Goal: Transaction & Acquisition: Subscribe to service/newsletter

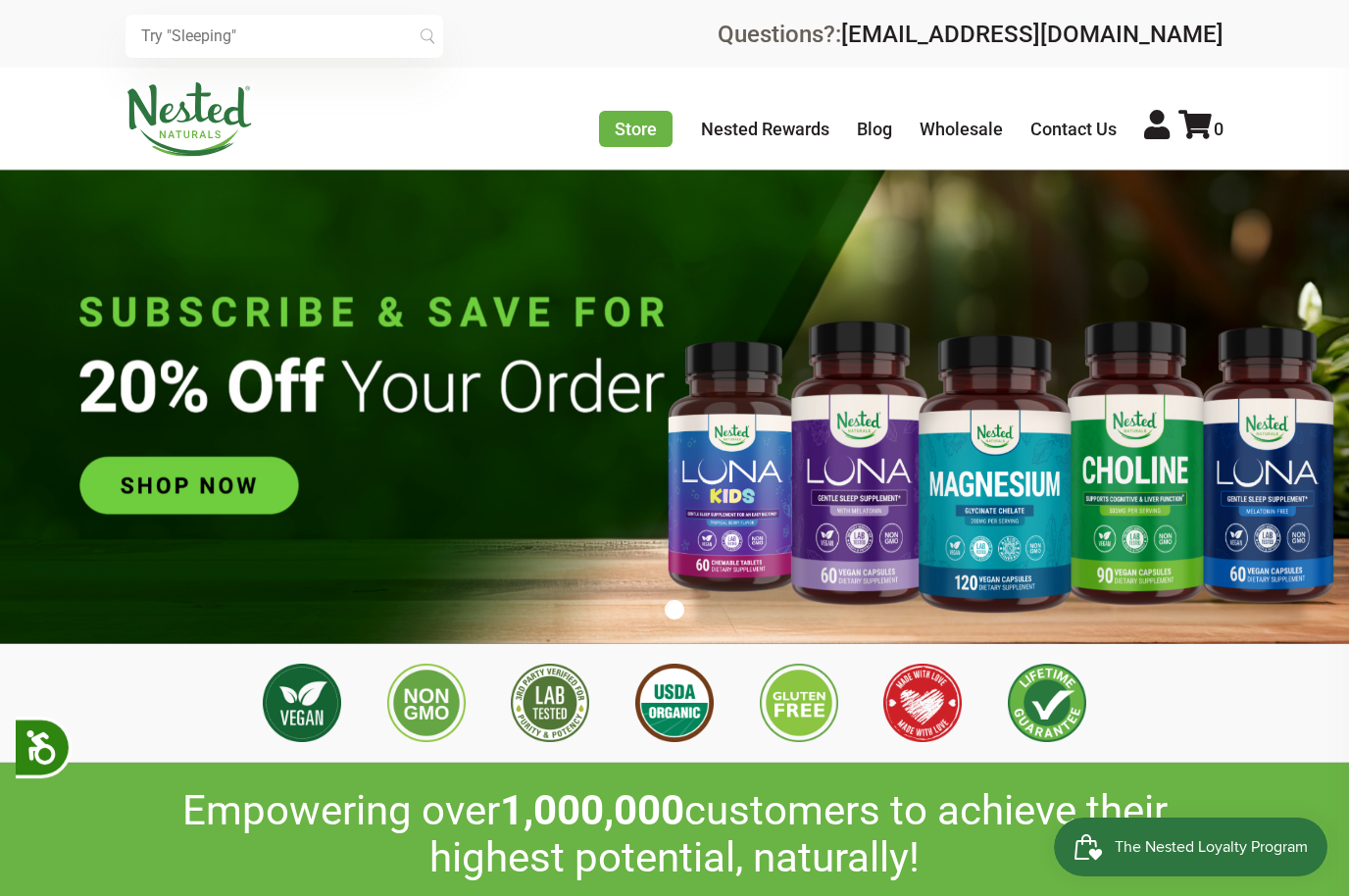
click at [993, 472] on img at bounding box center [674, 407] width 1349 height 474
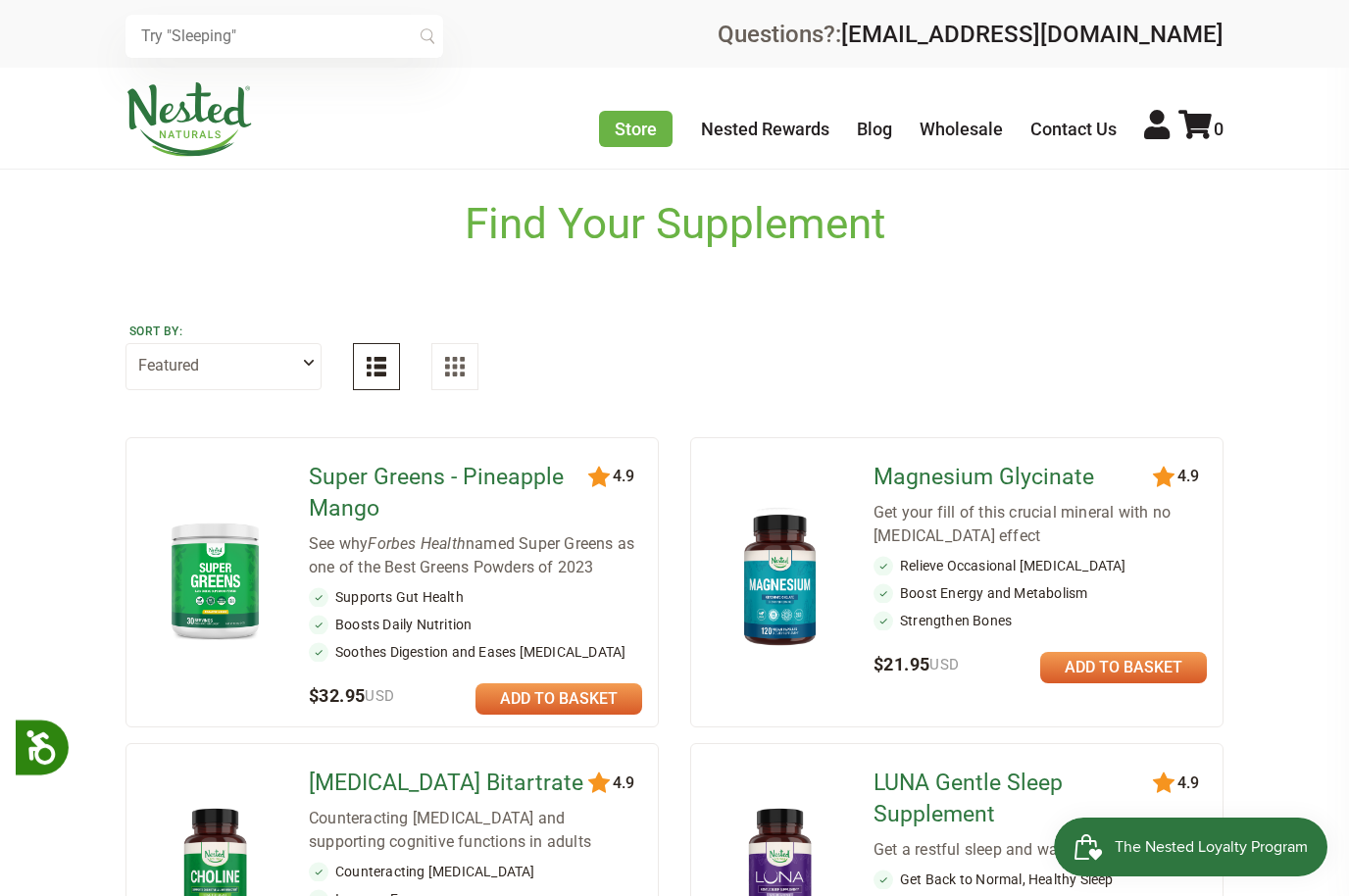
click at [752, 588] on img at bounding box center [780, 580] width 115 height 150
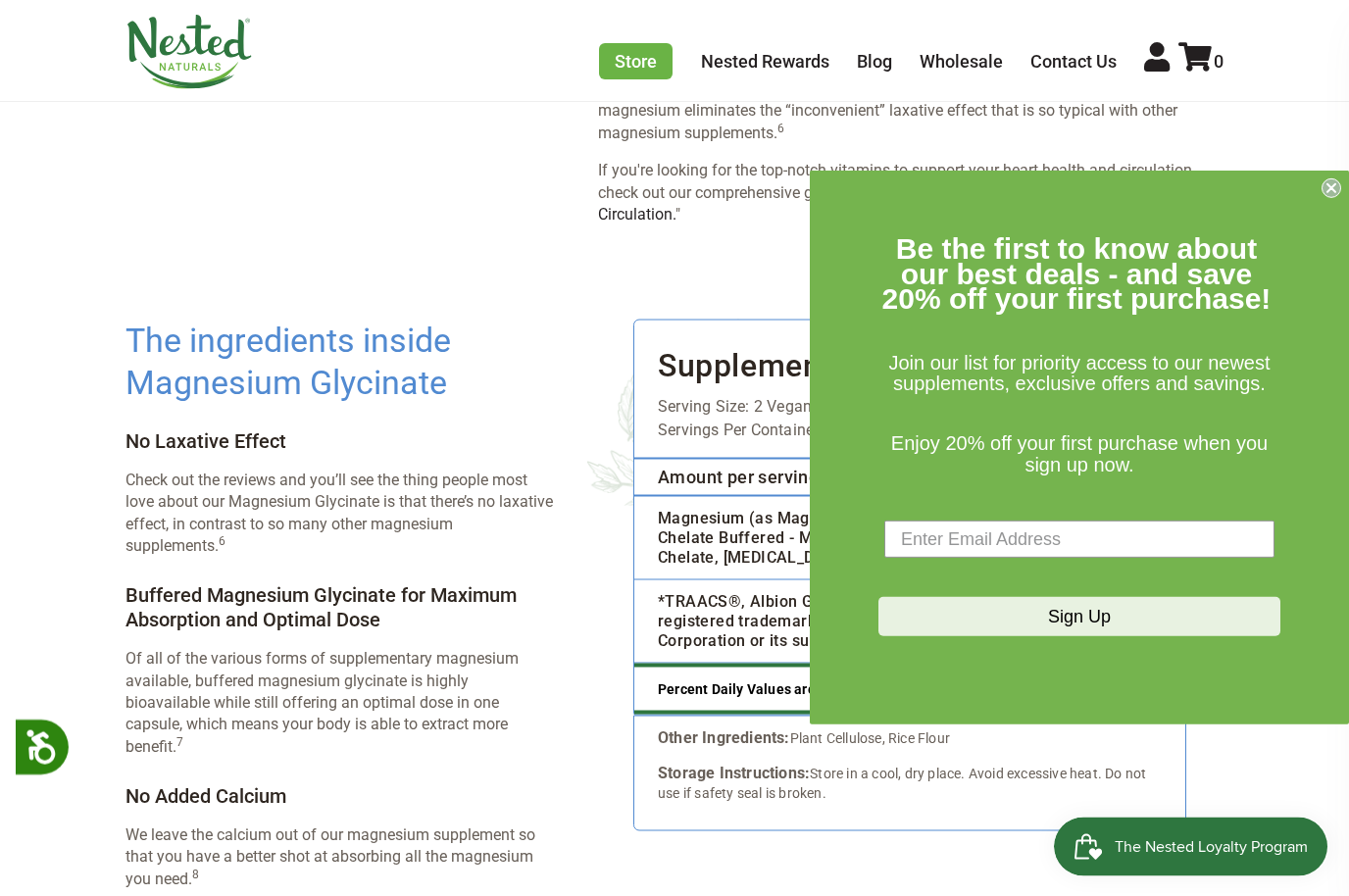
click at [1338, 213] on div "Close dialog Be the first to know about our best deals - and save 20% off your …" at bounding box center [1079, 448] width 539 height 554
click at [1338, 198] on icon "Close dialog" at bounding box center [1332, 188] width 20 height 20
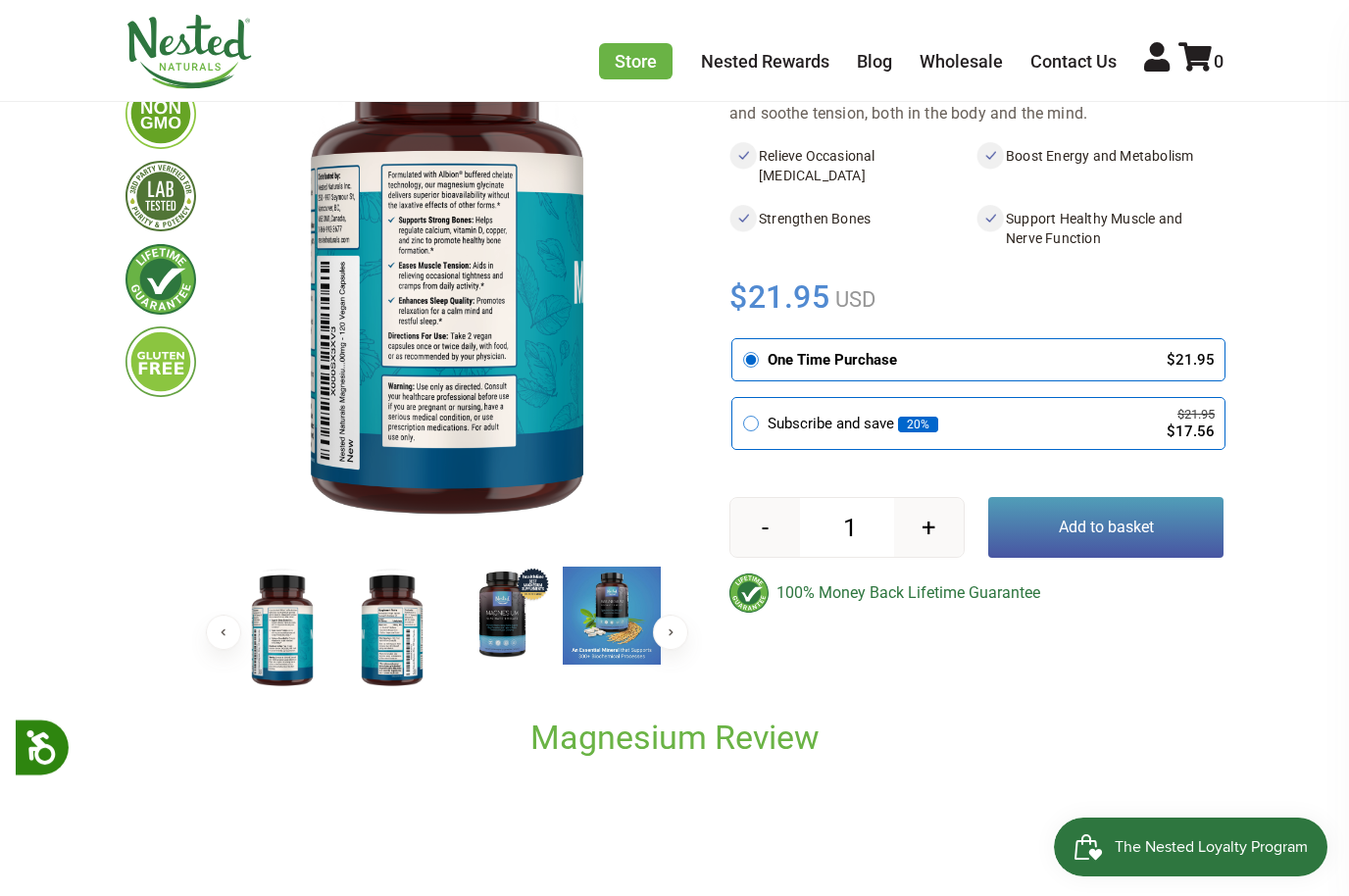
scroll to position [0, 0]
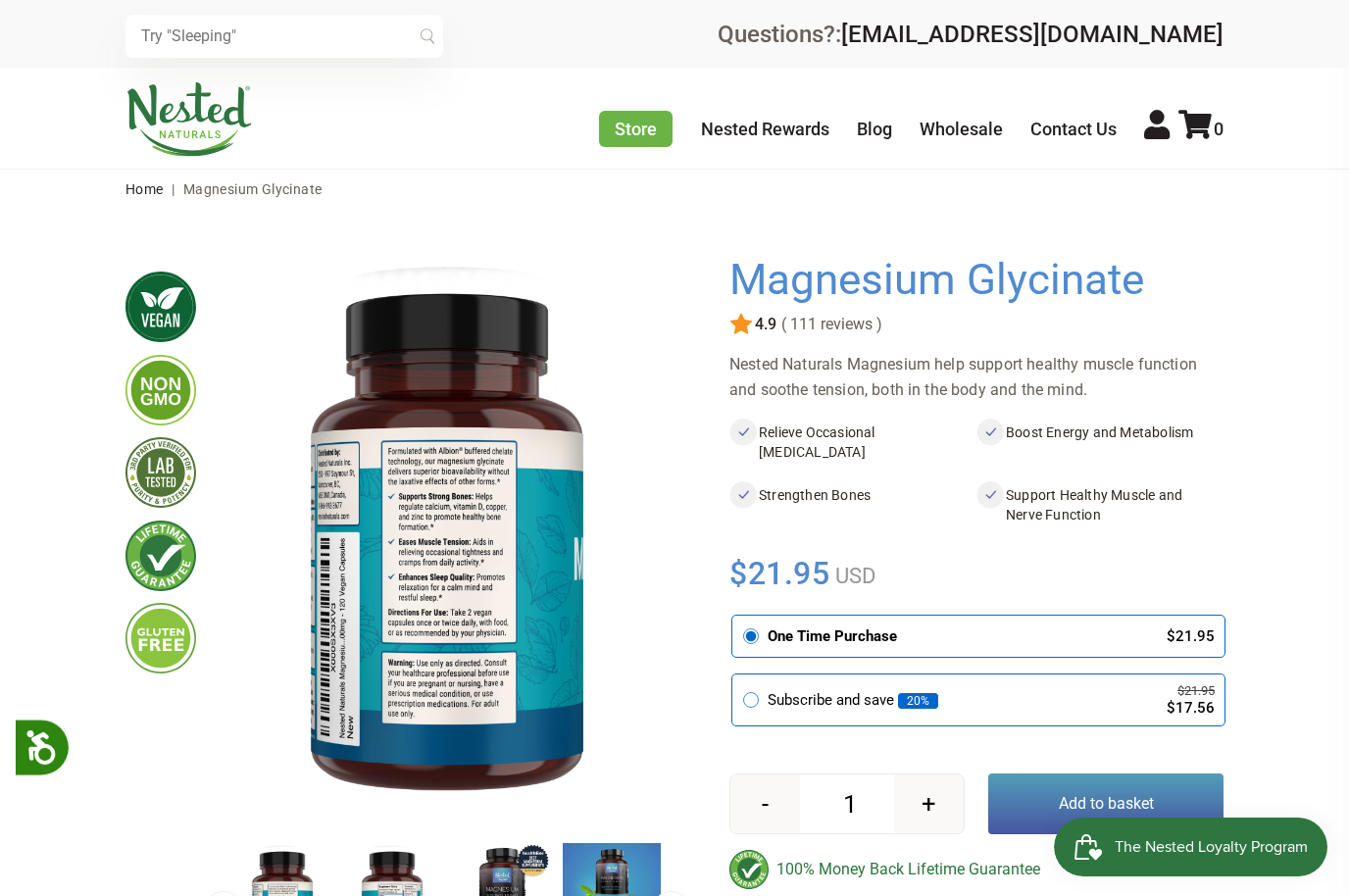
click at [726, 708] on div at bounding box center [698, 615] width 63 height 719
click at [756, 687] on div "Subscribe and save 20% $21.95 $17.56" at bounding box center [978, 699] width 473 height 31
click at [737, 677] on input "radio" at bounding box center [737, 677] width 0 height 0
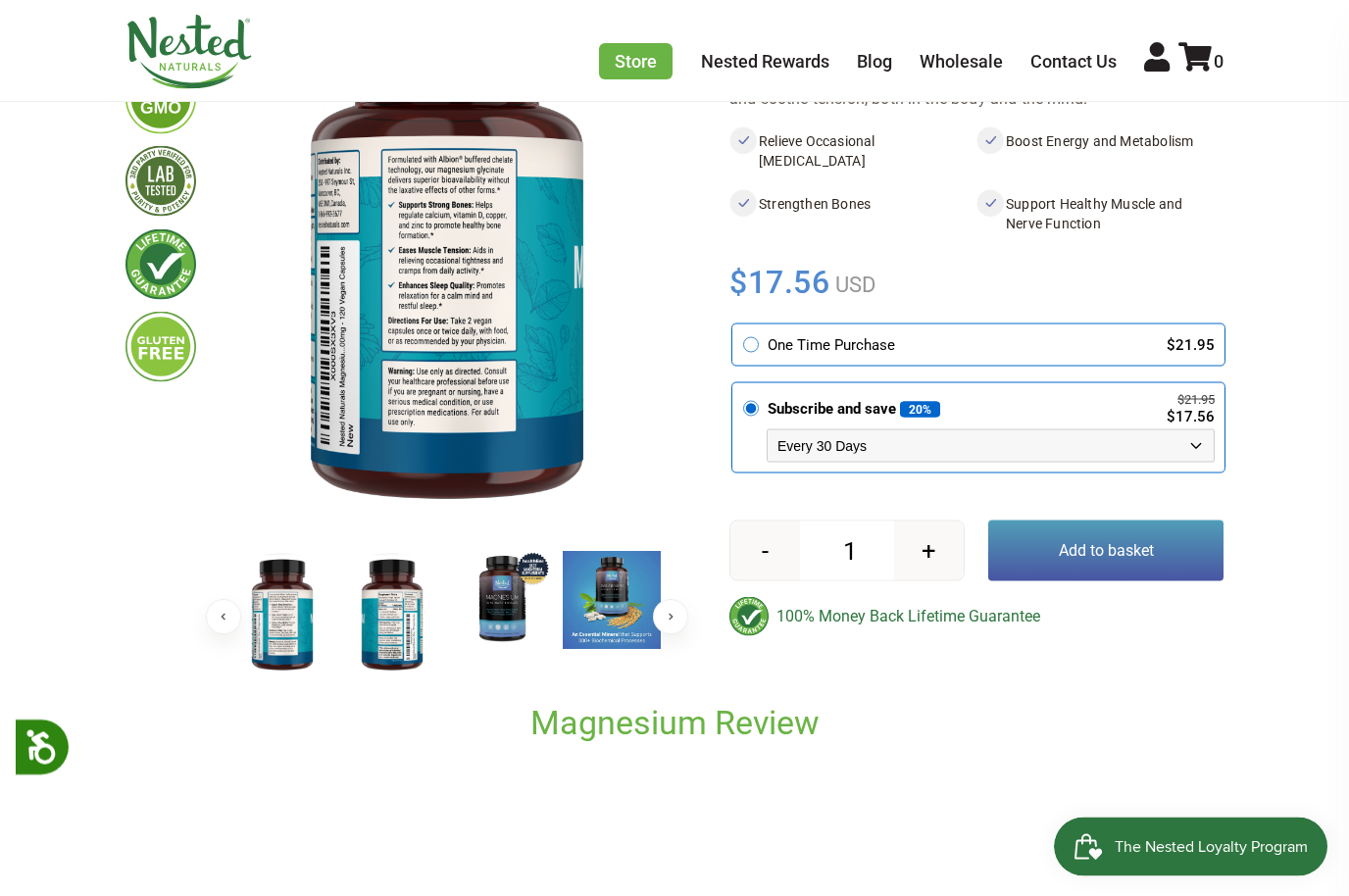
click at [1211, 439] on select "Every 30 Days Every 60 Days Every 90 Days" at bounding box center [991, 445] width 448 height 33
